Goal: Transaction & Acquisition: Purchase product/service

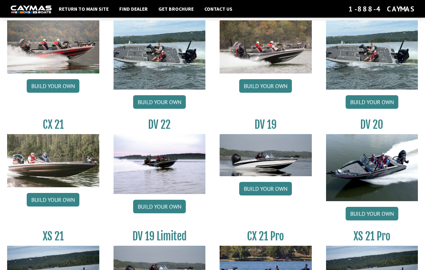
scroll to position [708, 0]
click at [158, 213] on link "Build your own" at bounding box center [159, 206] width 53 height 14
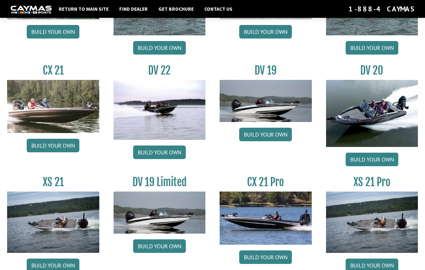
scroll to position [762, 0]
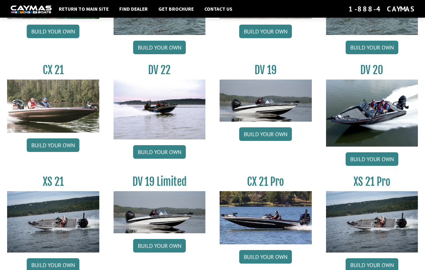
click at [157, 159] on link "Build your own" at bounding box center [159, 152] width 53 height 14
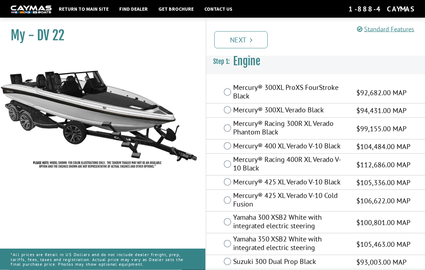
scroll to position [2, 0]
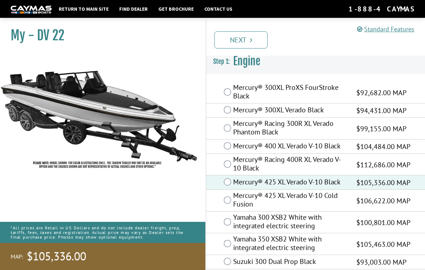
click at [240, 42] on link "Next" at bounding box center [240, 39] width 53 height 17
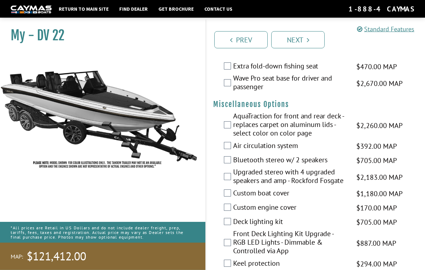
scroll to position [929, 0]
click at [224, 127] on div "AquaTraction for front and rear deck - replaces carpet on aluminum lids - selec…" at bounding box center [315, 124] width 219 height 27
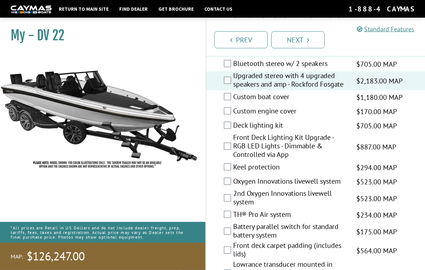
scroll to position [1025, 0]
click at [234, 99] on label "Custom boat cover" at bounding box center [290, 97] width 114 height 10
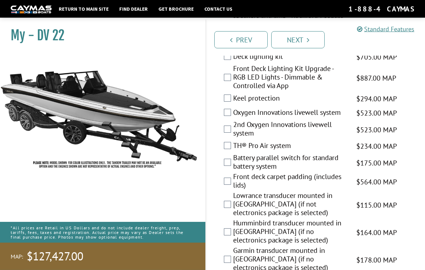
scroll to position [1094, 0]
click at [234, 97] on label "Keel protection" at bounding box center [290, 99] width 114 height 10
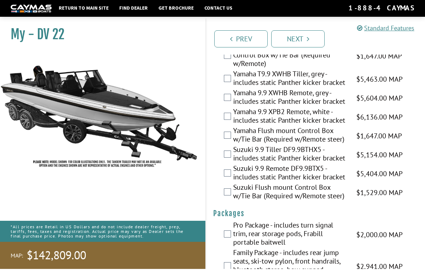
scroll to position [2195, 0]
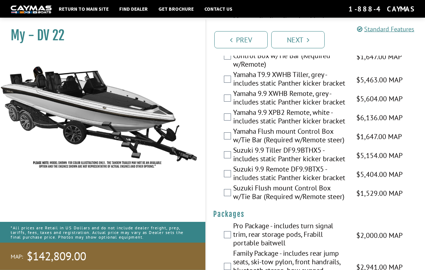
click at [306, 39] on link "Next" at bounding box center [297, 39] width 53 height 17
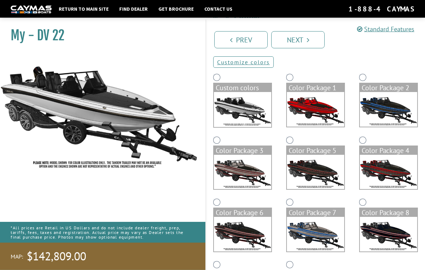
scroll to position [0, 0]
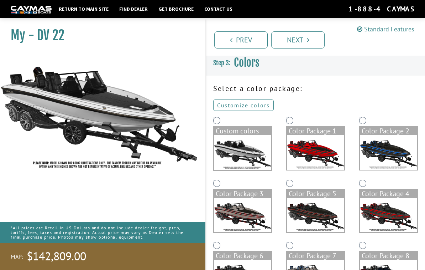
click at [320, 153] on img at bounding box center [315, 152] width 57 height 35
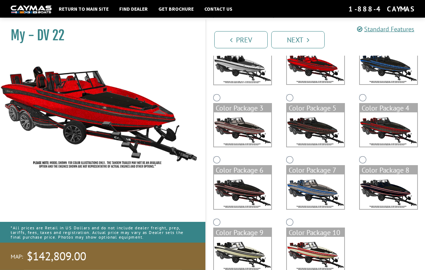
scroll to position [99, 0]
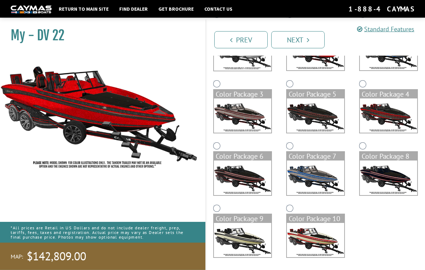
click at [384, 123] on img at bounding box center [388, 116] width 57 height 35
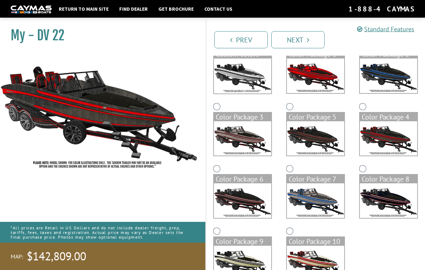
click at [297, 44] on link "Next" at bounding box center [297, 39] width 53 height 17
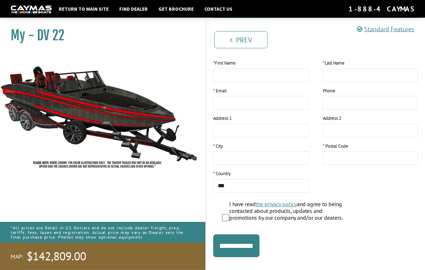
scroll to position [122, 0]
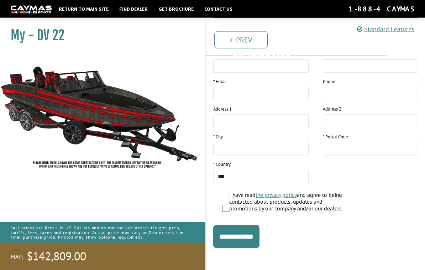
click at [231, 237] on input "**********" at bounding box center [236, 236] width 46 height 23
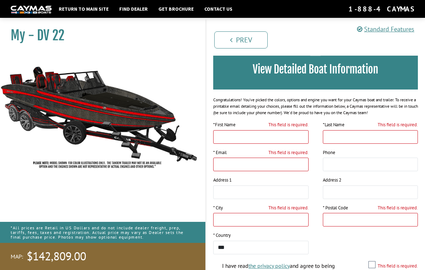
scroll to position [0, 0]
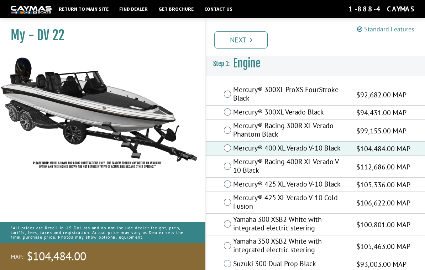
click at [239, 41] on link "Next" at bounding box center [240, 39] width 53 height 17
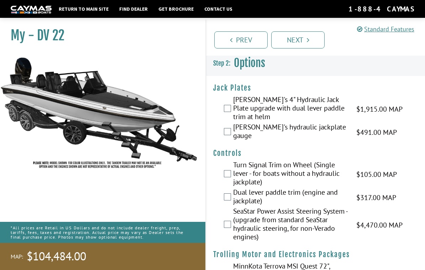
scroll to position [0, 0]
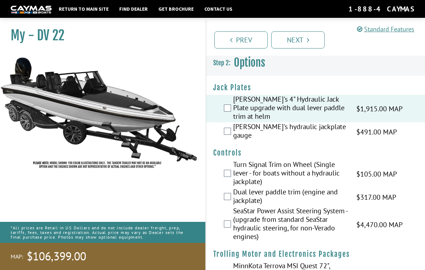
click at [225, 128] on div "Bob's hydraulic jackplate gauge $491.00 MAP $580.00 MSRP" at bounding box center [315, 131] width 219 height 19
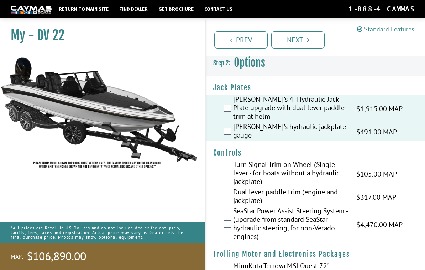
scroll to position [0, 0]
